Goal: Check status

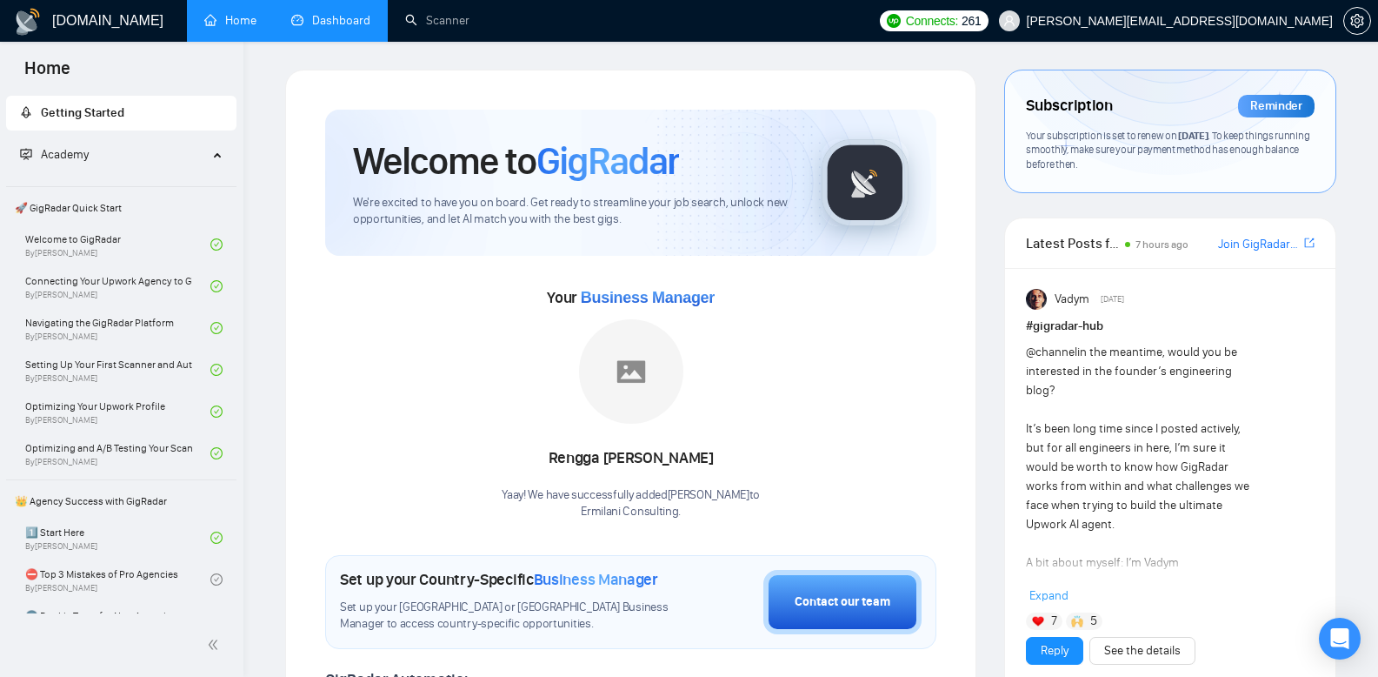
click at [322, 25] on link "Dashboard" at bounding box center [330, 20] width 79 height 15
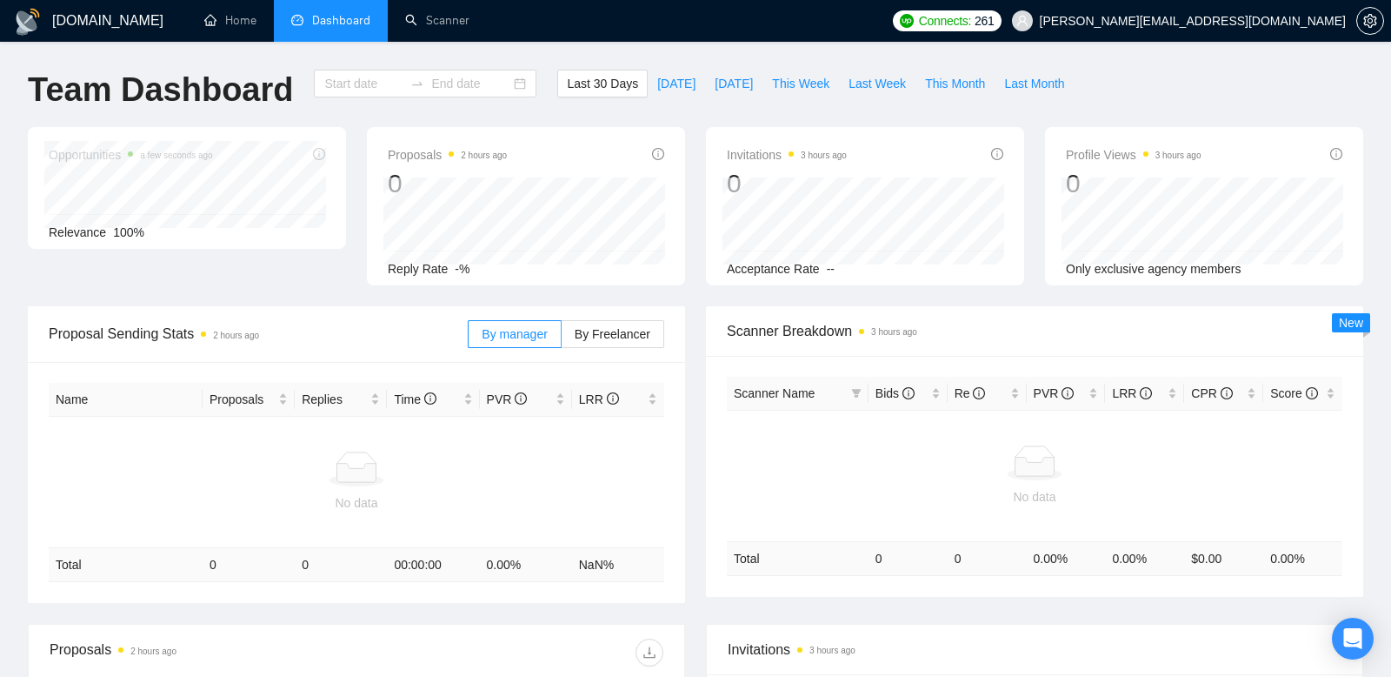
type input "[DATE]"
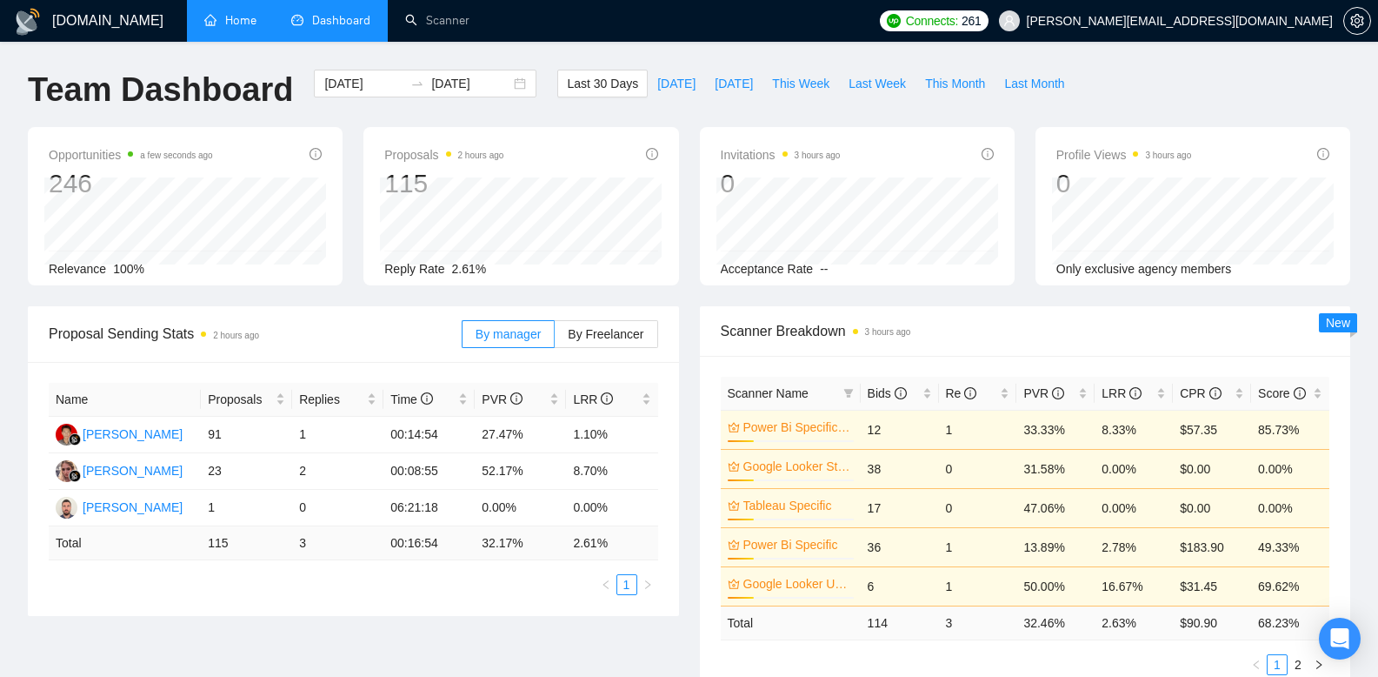
click at [228, 24] on link "Home" at bounding box center [230, 20] width 52 height 15
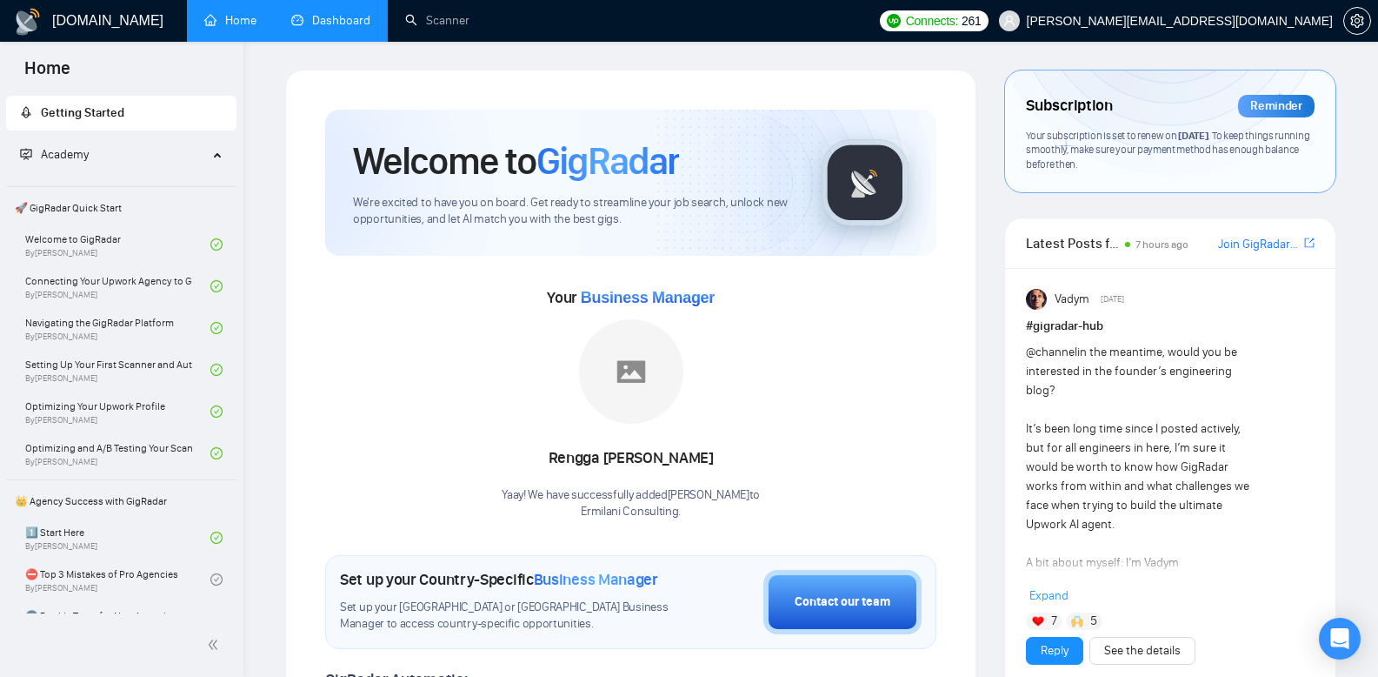
click at [347, 13] on link "Dashboard" at bounding box center [330, 20] width 79 height 15
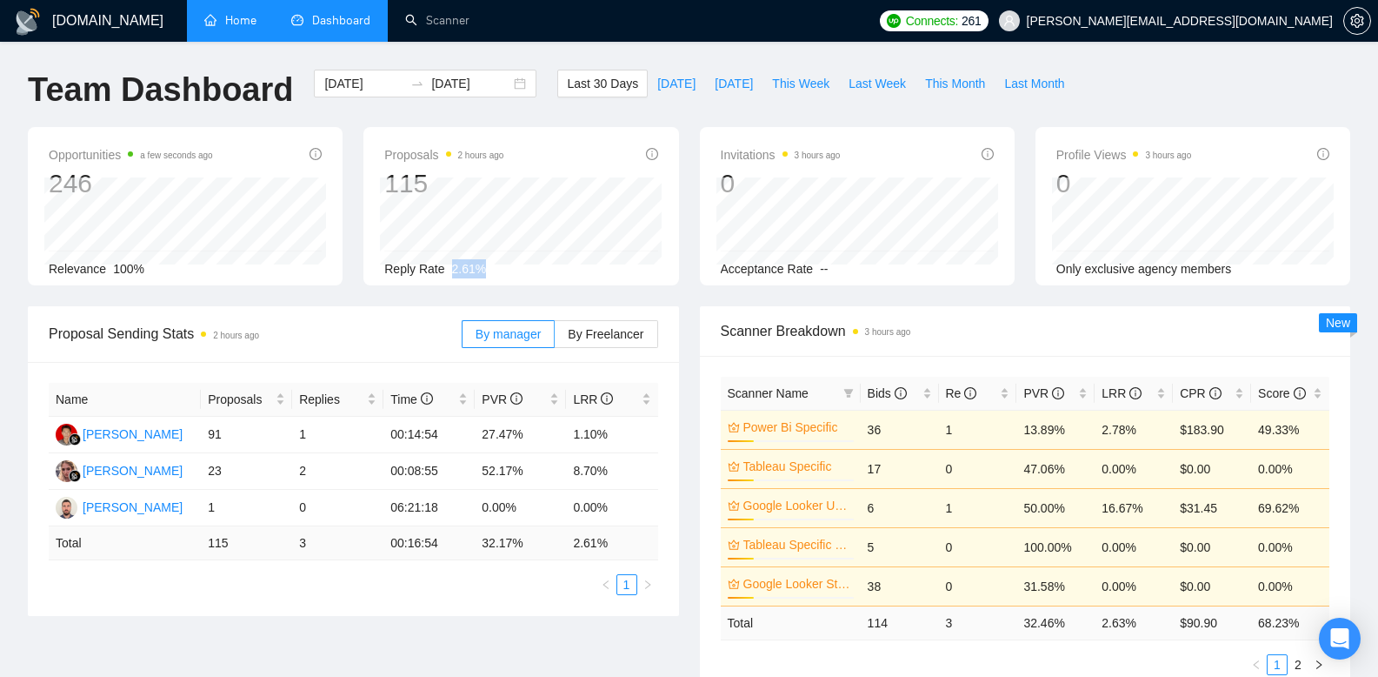
drag, startPoint x: 497, startPoint y: 272, endPoint x: 446, endPoint y: 276, distance: 51.4
click at [446, 276] on div "Reply Rate 2.61%" at bounding box center [520, 268] width 273 height 19
click at [426, 321] on div "Proposal Sending Stats 2 hours ago" at bounding box center [255, 334] width 413 height 50
click at [924, 70] on button "This Month" at bounding box center [955, 84] width 79 height 28
type input "[DATE]"
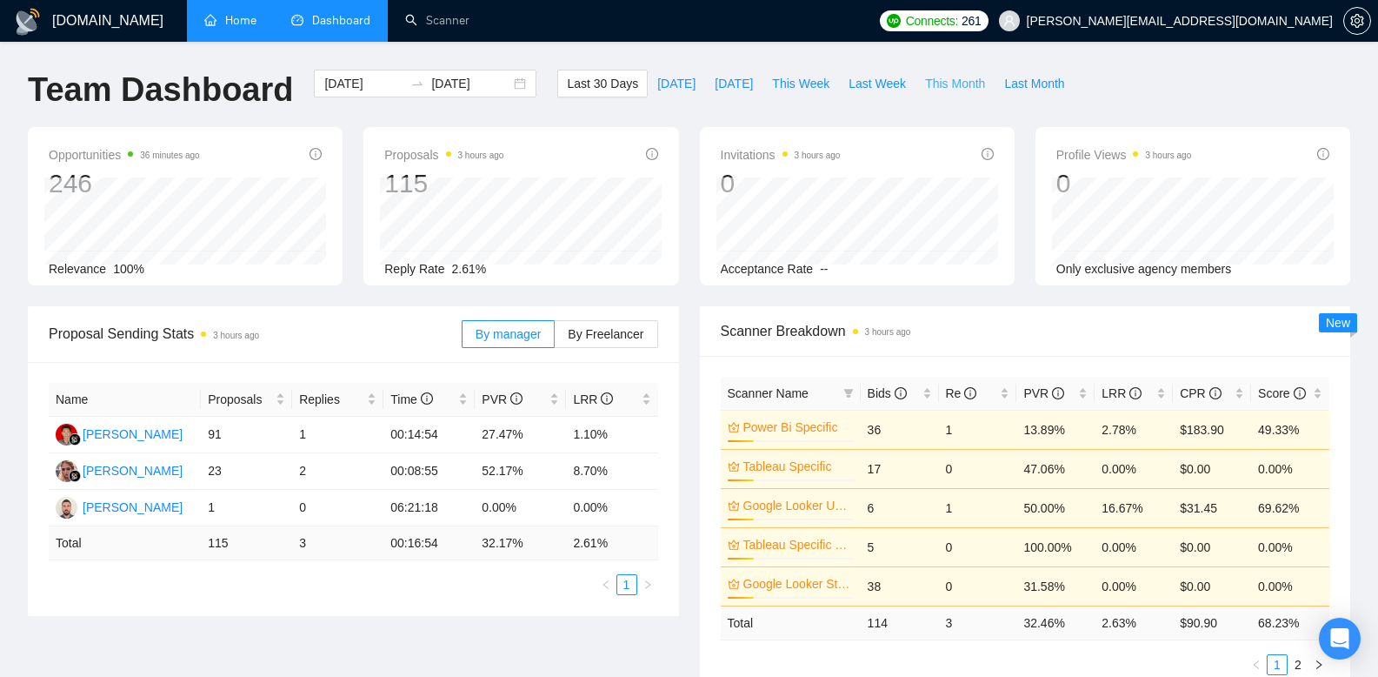
type input "[DATE]"
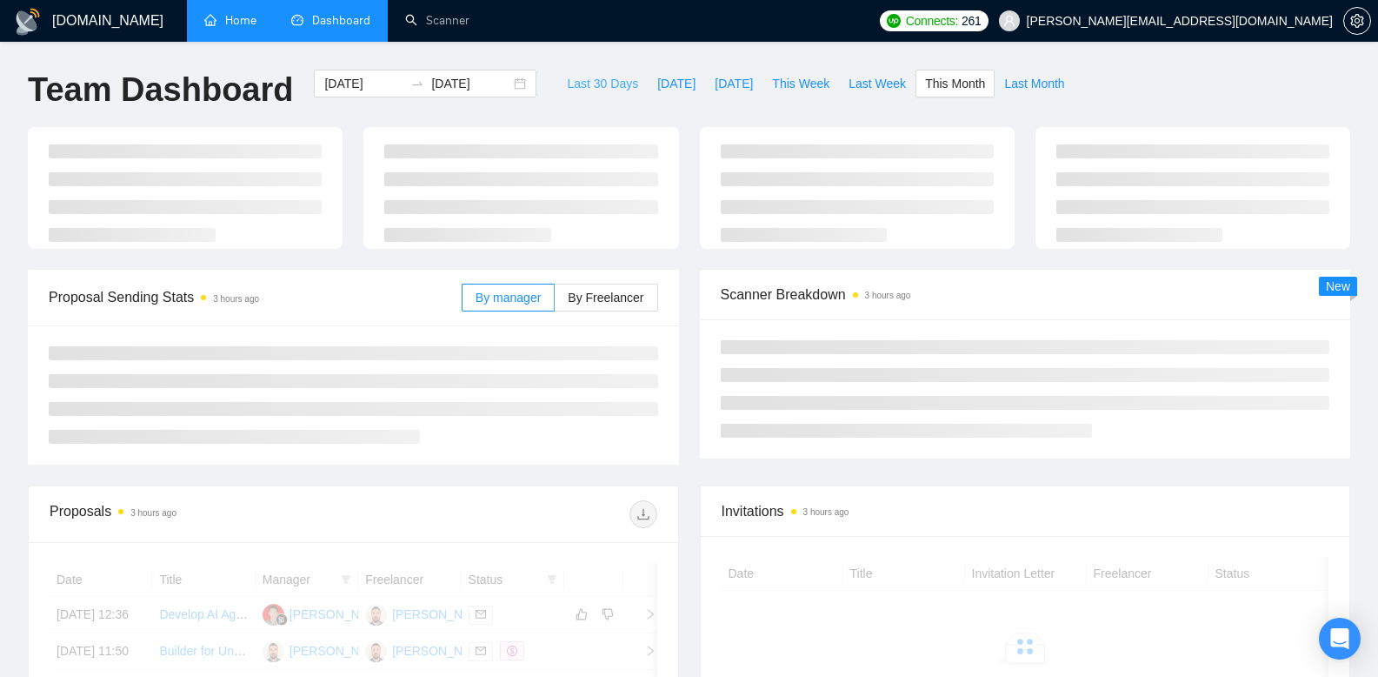
click at [590, 86] on span "Last 30 Days" at bounding box center [602, 83] width 71 height 19
type input "[DATE]"
